Goal: Find specific page/section: Find specific page/section

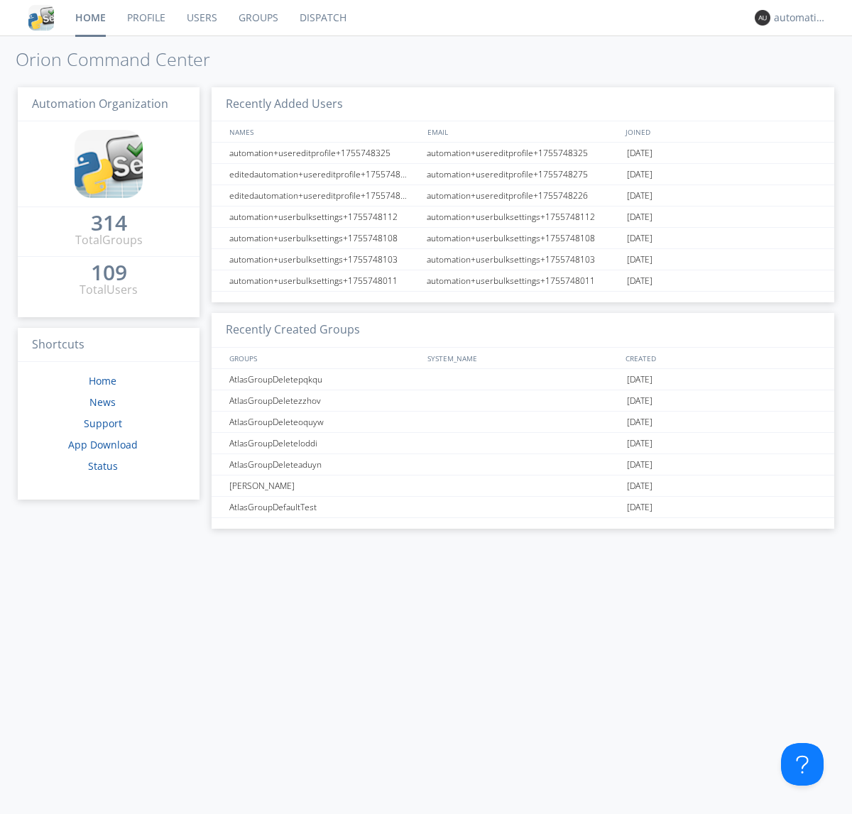
click at [322, 18] on link "Dispatch" at bounding box center [323, 17] width 68 height 35
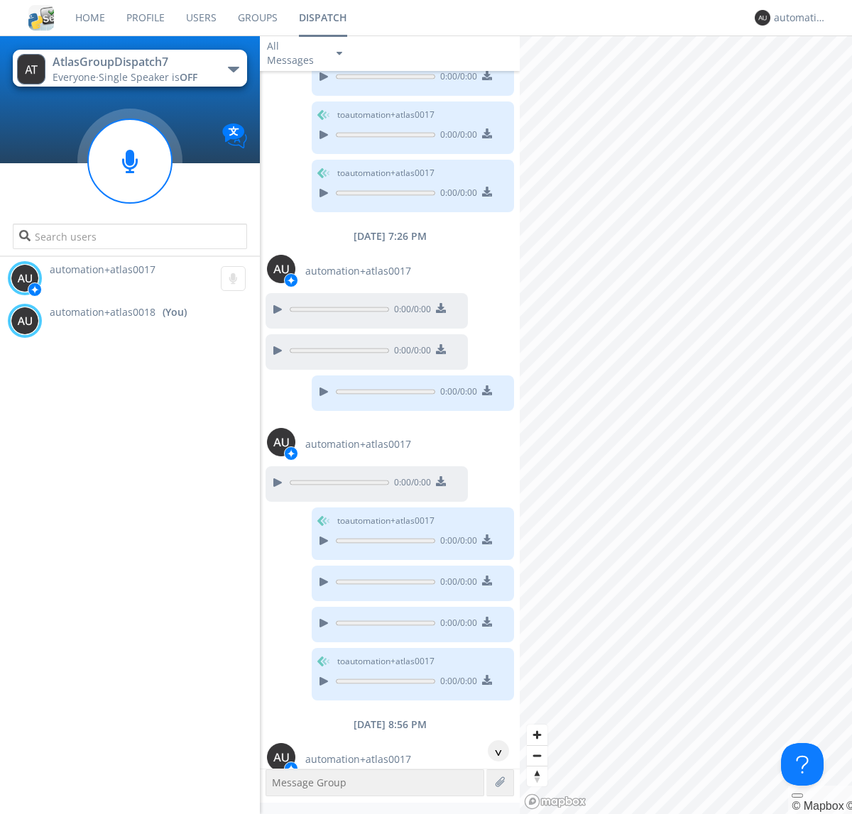
scroll to position [508, 0]
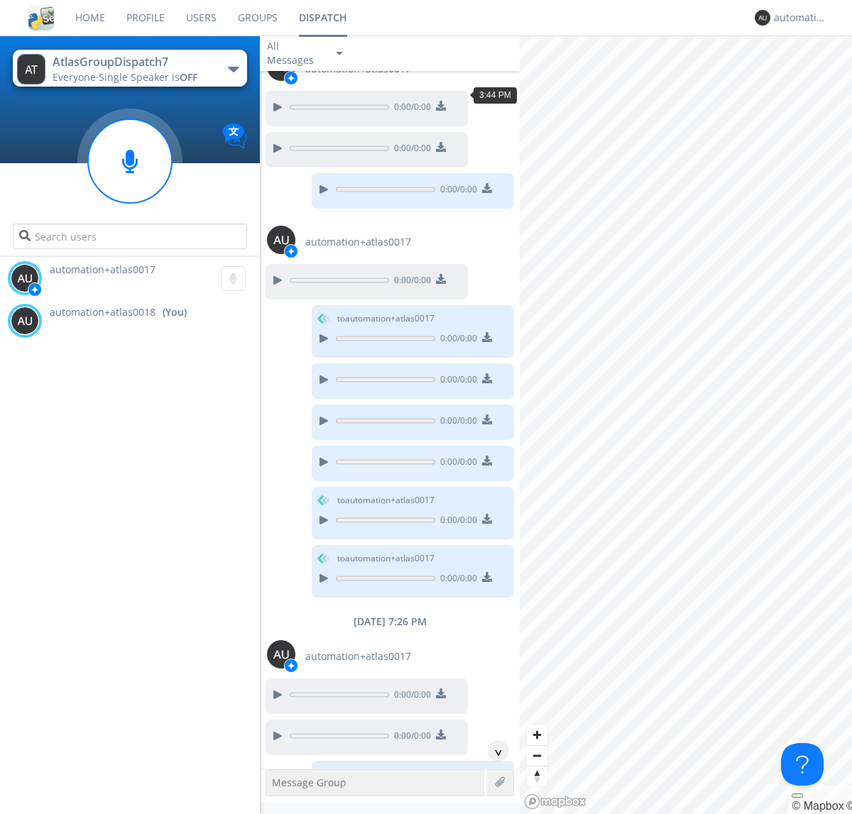
scroll to position [630, 0]
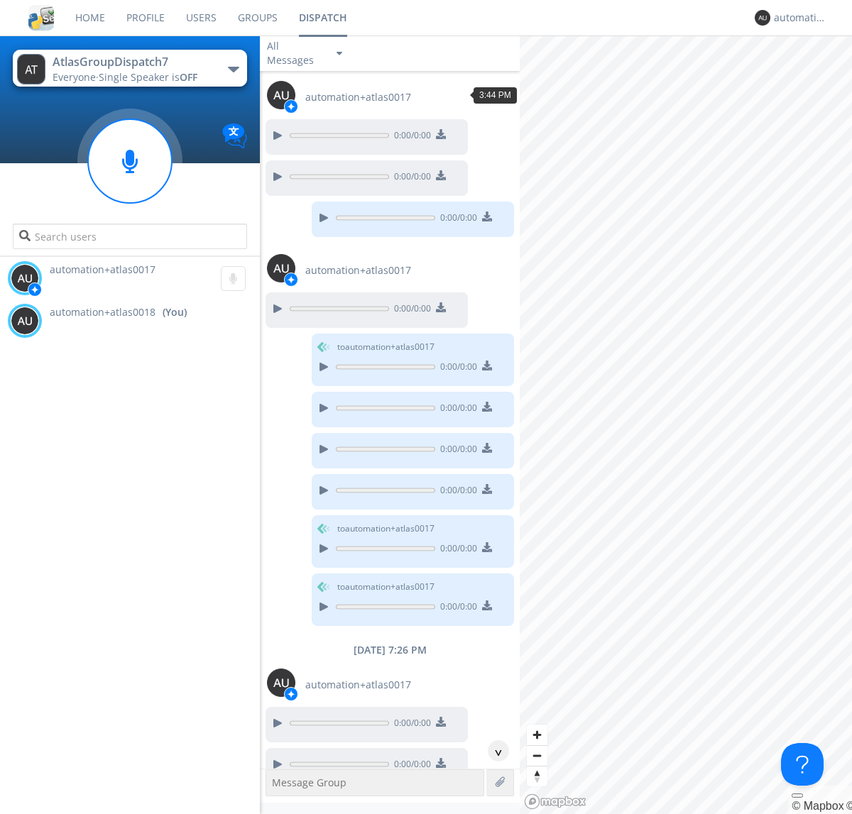
click at [493, 751] on div "^" at bounding box center [498, 750] width 21 height 21
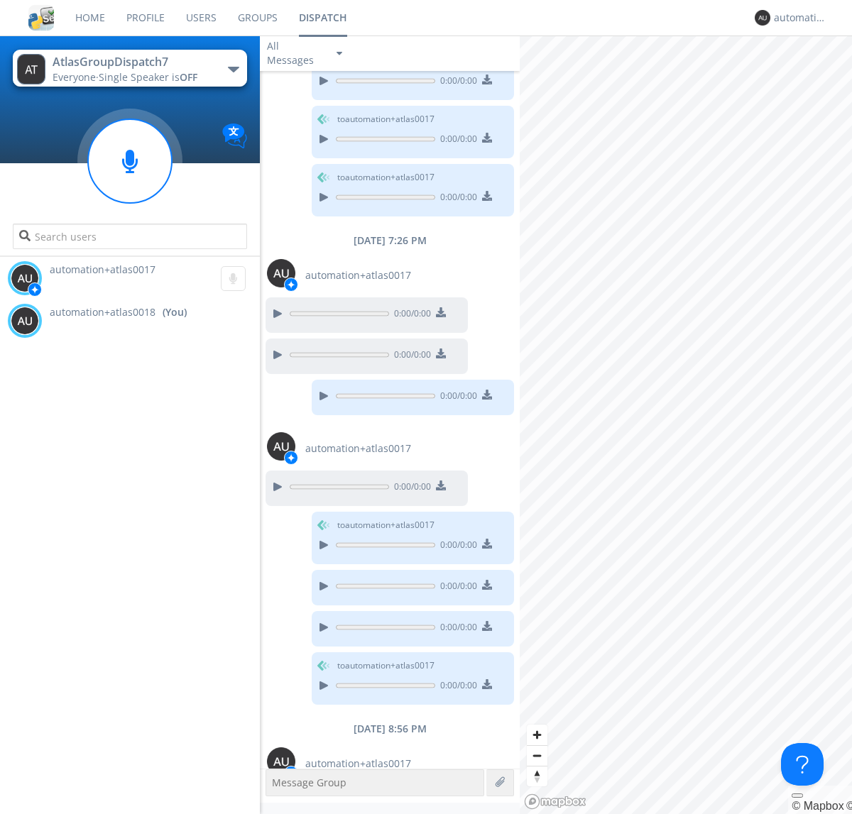
scroll to position [1097, 0]
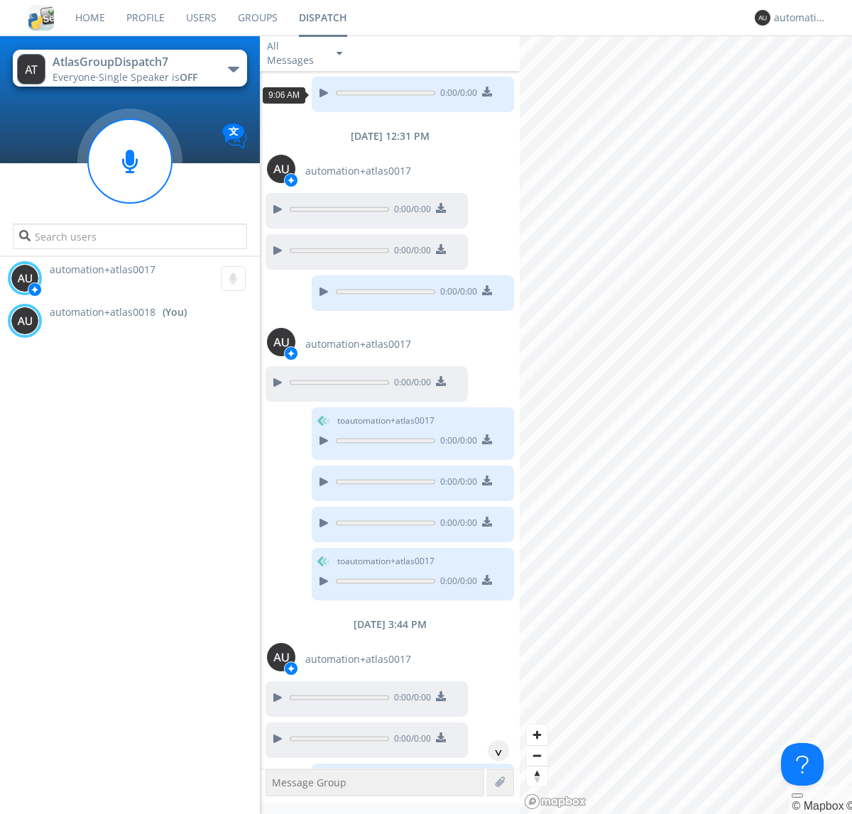
scroll to position [26, 0]
click at [493, 751] on div "^" at bounding box center [498, 750] width 21 height 21
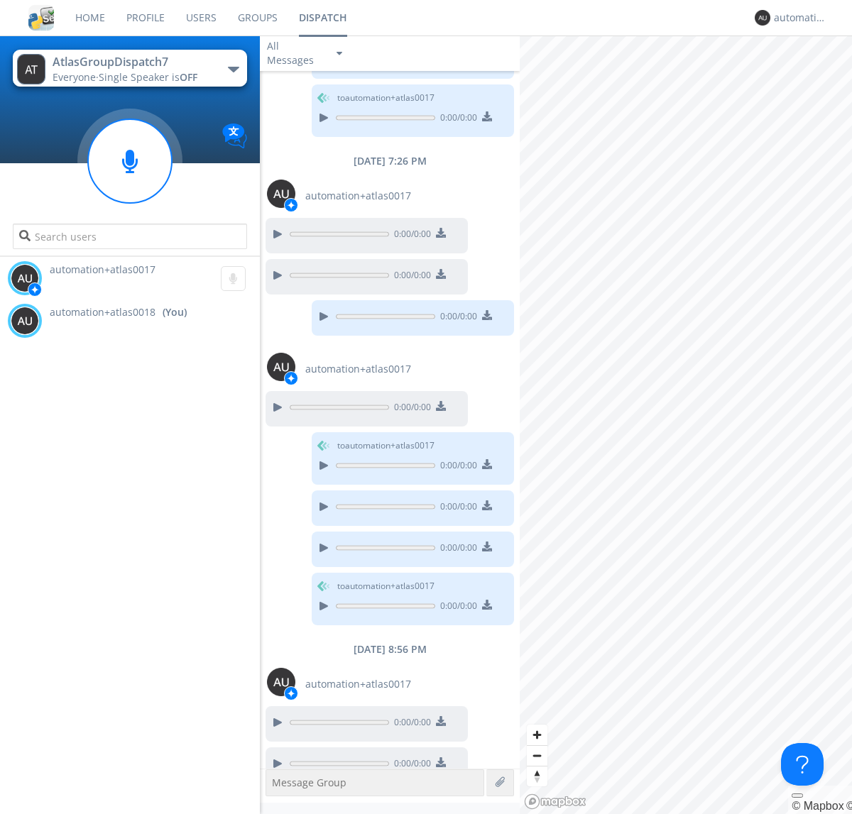
scroll to position [1097, 0]
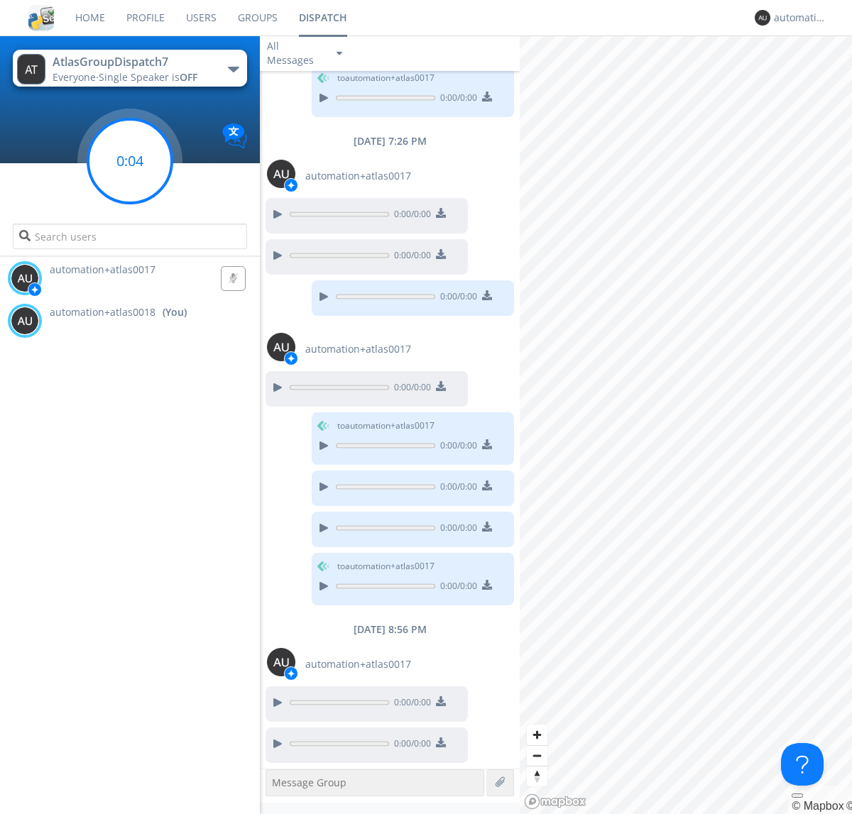
click at [130, 161] on g at bounding box center [130, 161] width 84 height 84
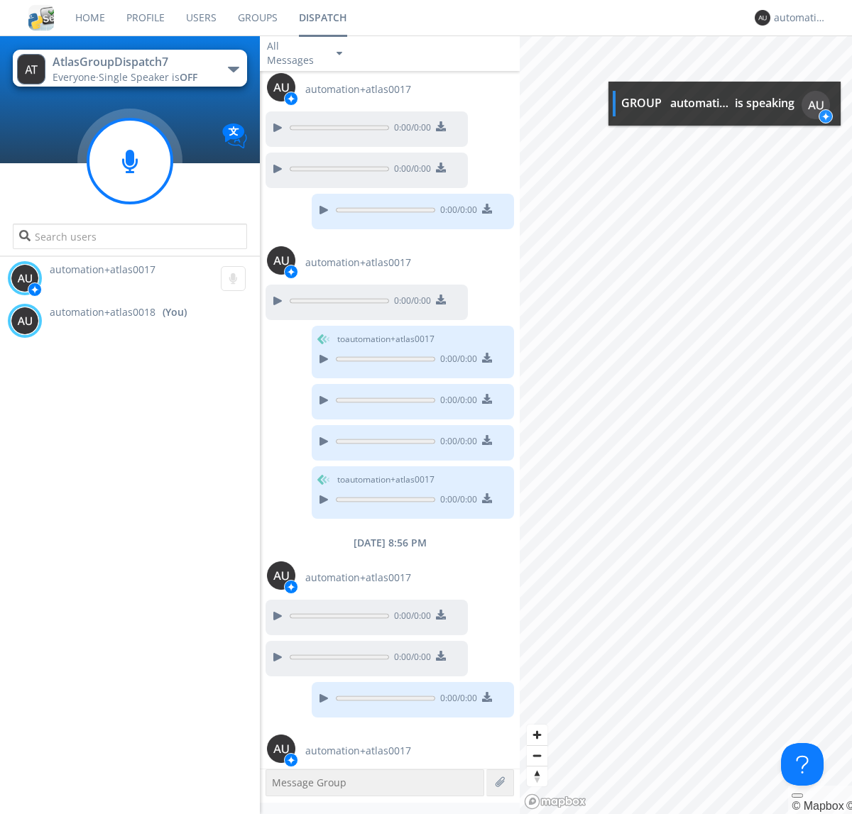
scroll to position [1229, 0]
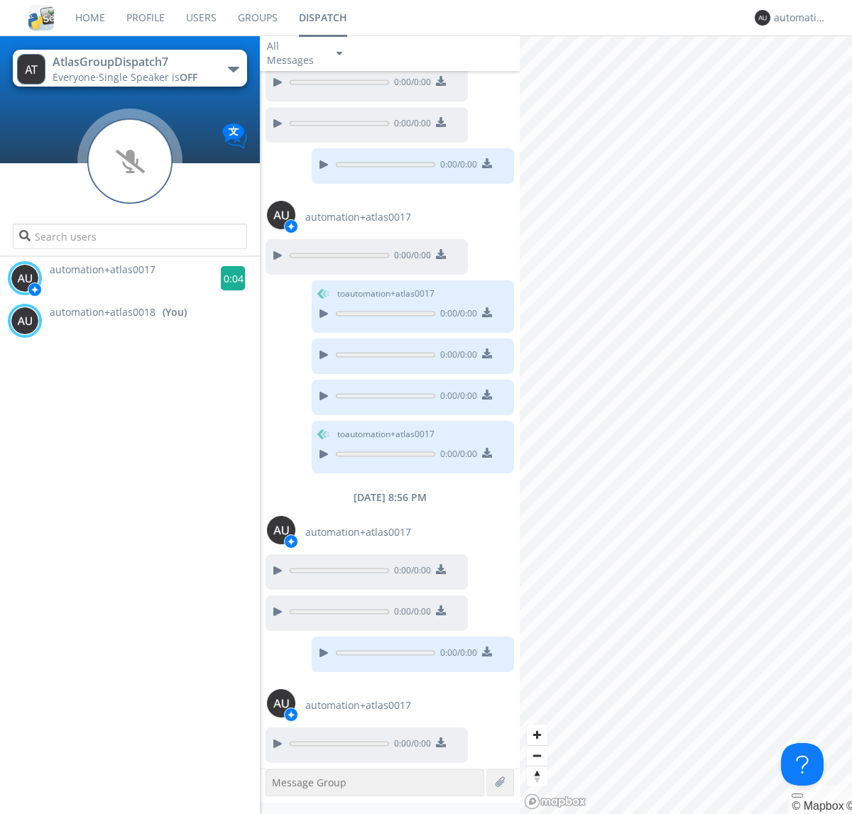
click at [227, 278] on g at bounding box center [233, 278] width 25 height 25
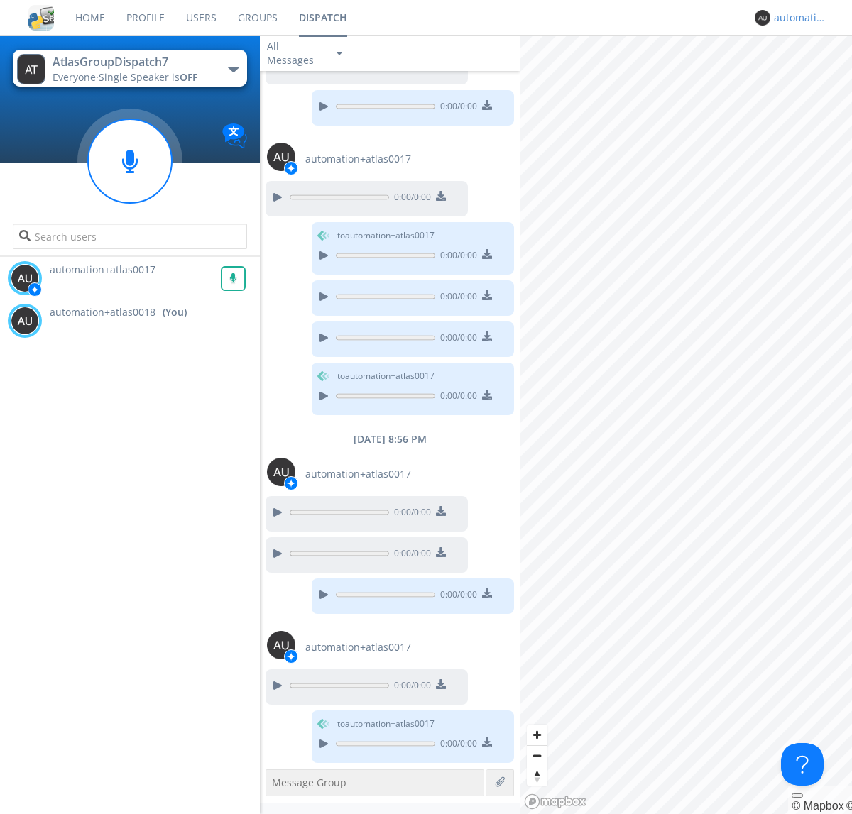
click at [796, 18] on div "automation+atlas0018" at bounding box center [800, 18] width 53 height 14
